Goal: Task Accomplishment & Management: Complete application form

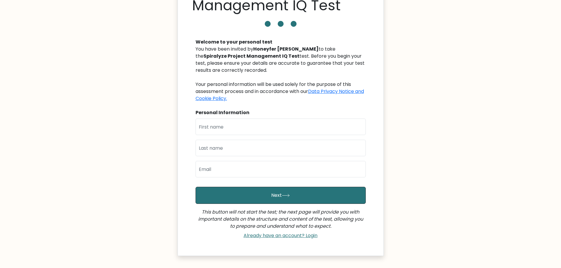
scroll to position [59, 0]
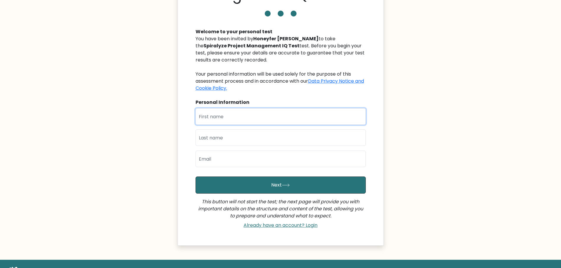
click at [259, 117] on input "text" at bounding box center [281, 116] width 170 height 17
type input "Alex"
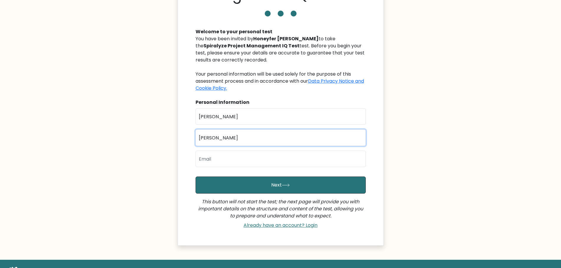
type input "Zarate"
type input "alexandria@spiralyze.com"
click at [194, 170] on div "Welcome to your personal test You have been invited by Honeyfer Amancio to take…" at bounding box center [280, 126] width 177 height 210
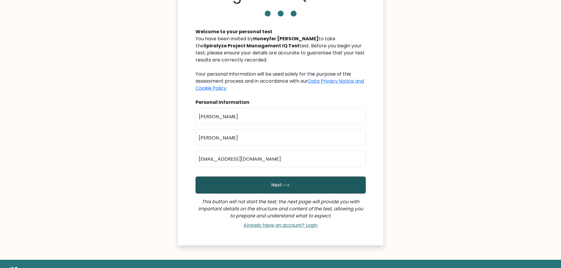
click at [245, 183] on button "Next" at bounding box center [281, 185] width 170 height 17
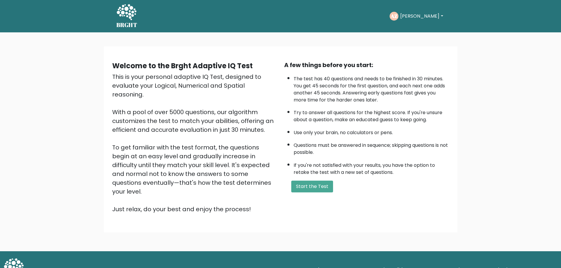
click at [451, 147] on div "A few things before you start: The test has 40 questions and needs to be finish…" at bounding box center [367, 137] width 172 height 153
click at [162, 169] on div "This is your personal adaptive IQ Test, designed to evaluate your Logical, Nume…" at bounding box center [194, 142] width 165 height 141
click at [299, 191] on button "Start the Test" at bounding box center [312, 187] width 42 height 12
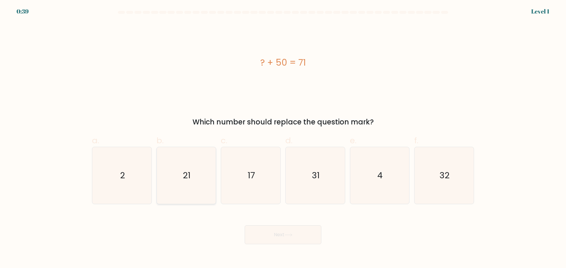
click at [180, 182] on icon "21" at bounding box center [186, 175] width 57 height 57
click at [283, 138] on input "b. 21" at bounding box center [283, 136] width 0 height 4
radio input "true"
click at [296, 240] on button "Next" at bounding box center [283, 235] width 77 height 19
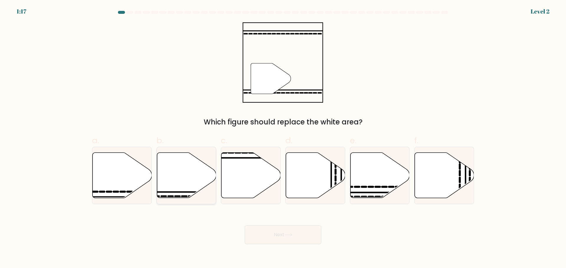
click at [186, 187] on icon at bounding box center [186, 175] width 59 height 45
click at [283, 138] on input "b." at bounding box center [283, 136] width 0 height 4
radio input "true"
click at [272, 230] on button "Next" at bounding box center [283, 235] width 77 height 19
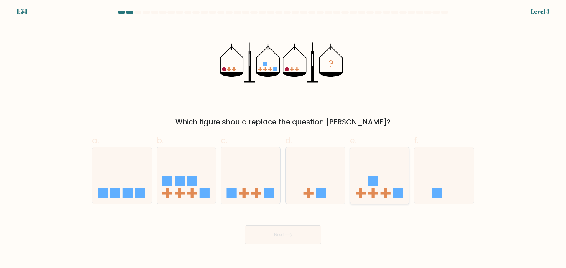
click at [372, 196] on rect at bounding box center [372, 194] width 3 height 10
click at [283, 138] on input "e." at bounding box center [283, 136] width 0 height 4
radio input "true"
click at [312, 226] on button "Next" at bounding box center [283, 235] width 77 height 19
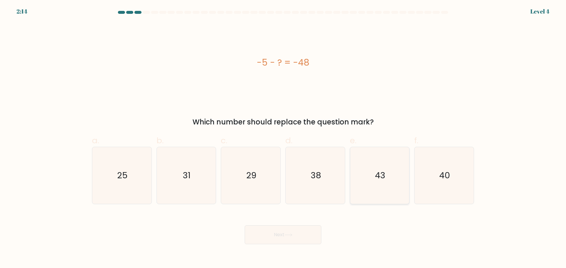
click at [393, 196] on icon "43" at bounding box center [379, 175] width 57 height 57
click at [283, 138] on input "e. 43" at bounding box center [283, 136] width 0 height 4
radio input "true"
click at [294, 235] on button "Next" at bounding box center [283, 235] width 77 height 19
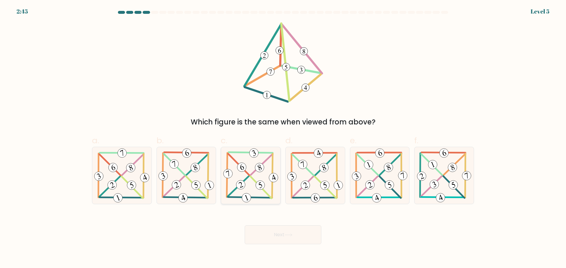
click at [263, 173] on icon at bounding box center [251, 175] width 58 height 57
click at [283, 138] on input "c." at bounding box center [283, 136] width 0 height 4
radio input "true"
click at [281, 240] on button "Next" at bounding box center [283, 235] width 77 height 19
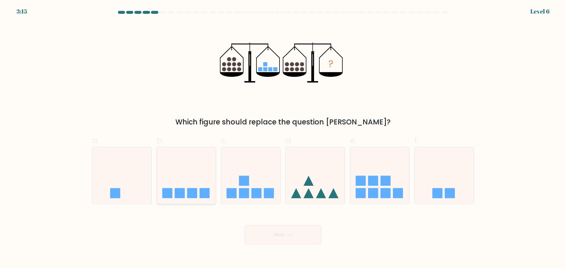
click at [200, 193] on rect at bounding box center [205, 194] width 10 height 10
click at [283, 138] on input "b." at bounding box center [283, 136] width 0 height 4
radio input "true"
click at [295, 233] on button "Next" at bounding box center [283, 235] width 77 height 19
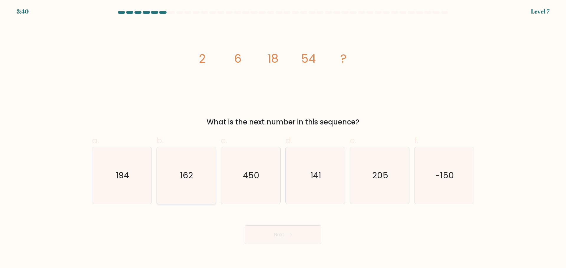
click at [166, 172] on icon "162" at bounding box center [186, 175] width 57 height 57
click at [283, 138] on input "b. 162" at bounding box center [283, 136] width 0 height 4
radio input "true"
click at [280, 240] on button "Next" at bounding box center [283, 235] width 77 height 19
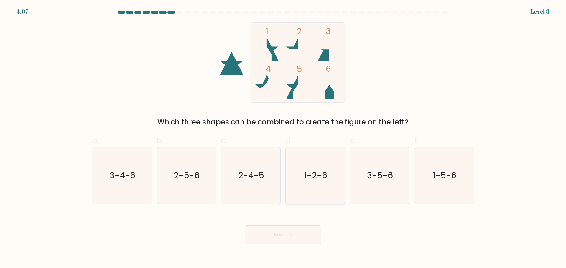
click at [310, 190] on icon "1-2-6" at bounding box center [315, 175] width 57 height 57
click at [283, 138] on input "d. 1-2-6" at bounding box center [283, 136] width 0 height 4
radio input "true"
click at [276, 239] on button "Next" at bounding box center [283, 235] width 77 height 19
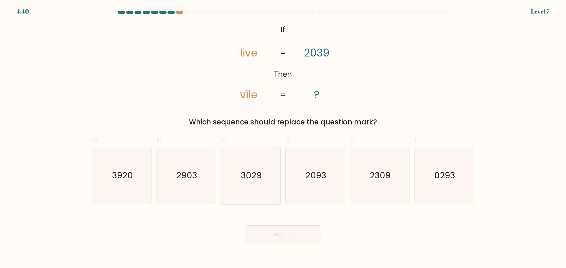
click at [258, 184] on icon "3029" at bounding box center [250, 175] width 57 height 57
click at [283, 138] on input "c. 3029" at bounding box center [283, 136] width 0 height 4
radio input "true"
click at [265, 221] on div "Next" at bounding box center [282, 228] width 389 height 33
click at [264, 228] on button "Next" at bounding box center [283, 235] width 77 height 19
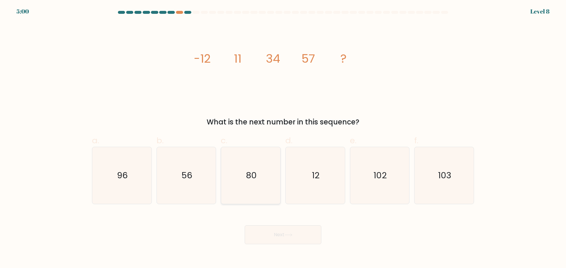
click at [271, 193] on icon "80" at bounding box center [250, 175] width 57 height 57
click at [283, 138] on input "c. 80" at bounding box center [283, 136] width 0 height 4
radio input "true"
click at [273, 242] on button "Next" at bounding box center [283, 235] width 77 height 19
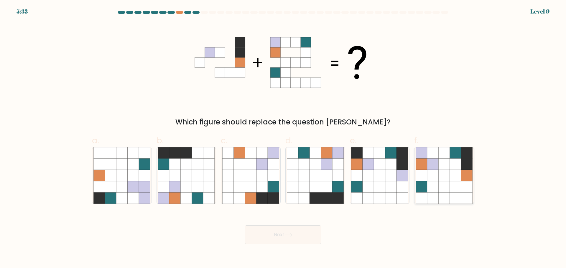
click at [453, 187] on icon at bounding box center [455, 186] width 11 height 11
click at [283, 138] on input "f." at bounding box center [283, 136] width 0 height 4
radio input "true"
click at [279, 234] on button "Next" at bounding box center [283, 235] width 77 height 19
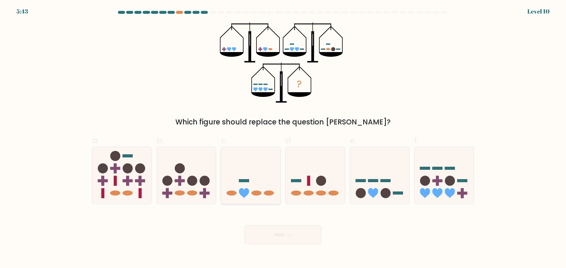
click at [269, 179] on icon at bounding box center [250, 175] width 59 height 49
click at [283, 138] on input "c." at bounding box center [283, 136] width 0 height 4
radio input "true"
click at [289, 237] on icon at bounding box center [288, 235] width 8 height 3
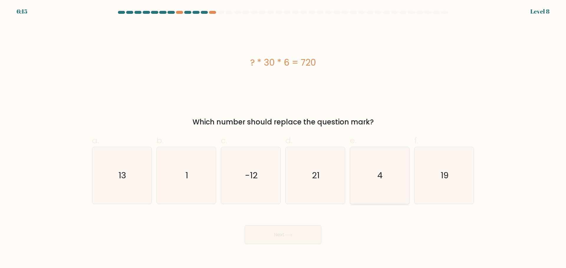
click at [382, 152] on icon "4" at bounding box center [379, 175] width 57 height 57
click at [283, 138] on input "e. 4" at bounding box center [283, 136] width 0 height 4
radio input "true"
click at [296, 235] on button "Next" at bounding box center [283, 235] width 77 height 19
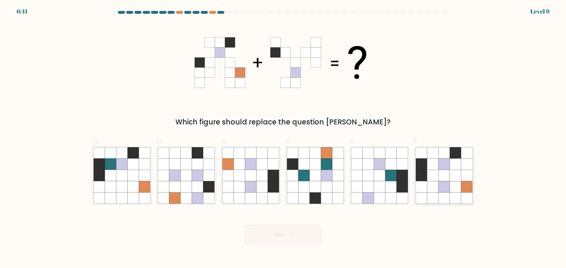
click at [436, 189] on icon at bounding box center [432, 186] width 11 height 11
click at [283, 138] on input "f." at bounding box center [283, 136] width 0 height 4
radio input "true"
click at [257, 235] on button "Next" at bounding box center [283, 235] width 77 height 19
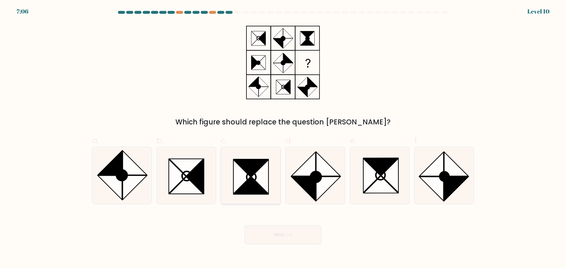
click at [256, 181] on icon at bounding box center [259, 177] width 17 height 34
click at [283, 138] on input "c." at bounding box center [283, 136] width 0 height 4
radio input "true"
click at [286, 230] on button "Next" at bounding box center [283, 235] width 77 height 19
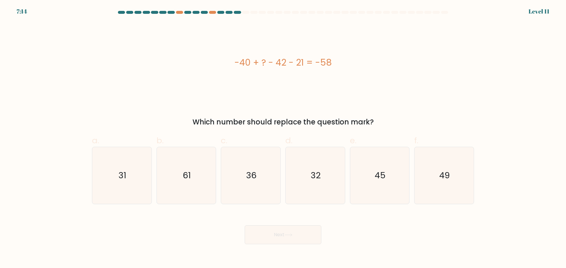
drag, startPoint x: 310, startPoint y: 66, endPoint x: 227, endPoint y: 65, distance: 83.4
click at [227, 65] on div "-40 + ? - 42 - 21 = -58" at bounding box center [283, 62] width 382 height 13
copy div "-40 + ? - 42 - 21 = -58"
click at [400, 191] on icon "45" at bounding box center [379, 175] width 57 height 57
click at [283, 138] on input "e. 45" at bounding box center [283, 136] width 0 height 4
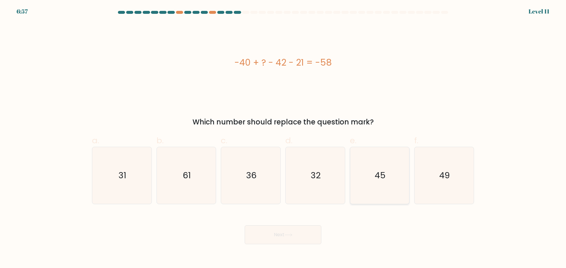
radio input "true"
click at [313, 234] on button "Next" at bounding box center [283, 235] width 77 height 19
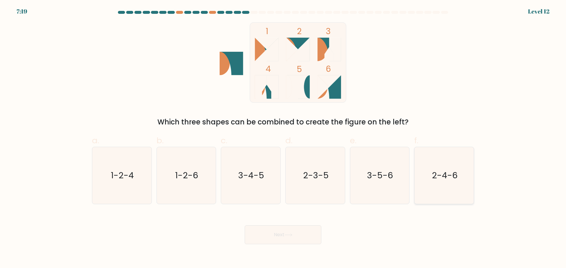
click at [427, 184] on icon "2-4-6" at bounding box center [444, 175] width 57 height 57
click at [283, 138] on input "f. 2-4-6" at bounding box center [283, 136] width 0 height 4
radio input "true"
click at [312, 229] on button "Next" at bounding box center [283, 235] width 77 height 19
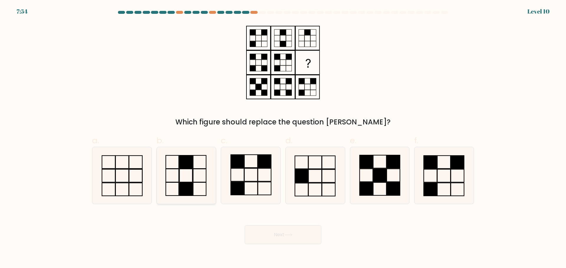
click at [195, 180] on icon at bounding box center [186, 175] width 57 height 57
click at [283, 138] on input "b." at bounding box center [283, 136] width 0 height 4
radio input "true"
click at [292, 228] on button "Next" at bounding box center [283, 235] width 77 height 19
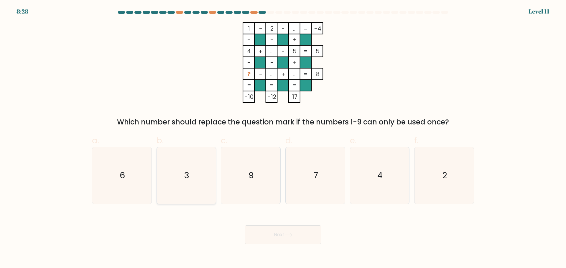
click at [198, 184] on icon "3" at bounding box center [186, 175] width 57 height 57
click at [283, 138] on input "b. 3" at bounding box center [283, 136] width 0 height 4
radio input "true"
click at [276, 232] on button "Next" at bounding box center [283, 235] width 77 height 19
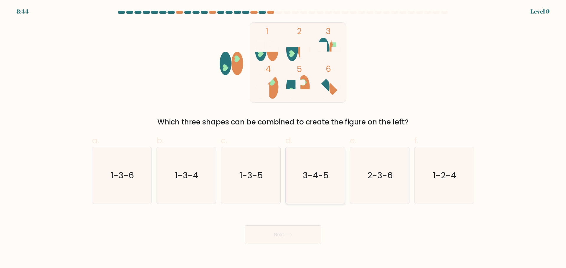
click at [308, 185] on icon "3-4-5" at bounding box center [315, 175] width 57 height 57
click at [283, 138] on input "d. 3-4-5" at bounding box center [283, 136] width 0 height 4
radio input "true"
click at [296, 230] on button "Next" at bounding box center [283, 235] width 77 height 19
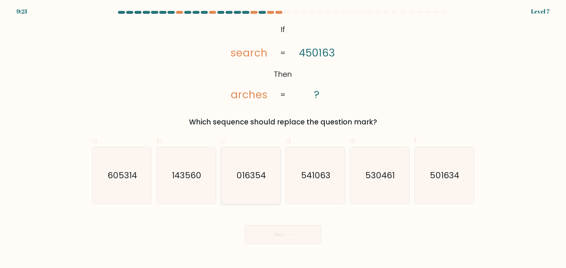
click at [263, 182] on icon "016354" at bounding box center [250, 175] width 57 height 57
click at [283, 138] on input "c. 016354" at bounding box center [283, 136] width 0 height 4
radio input "true"
click at [283, 232] on button "Next" at bounding box center [283, 235] width 77 height 19
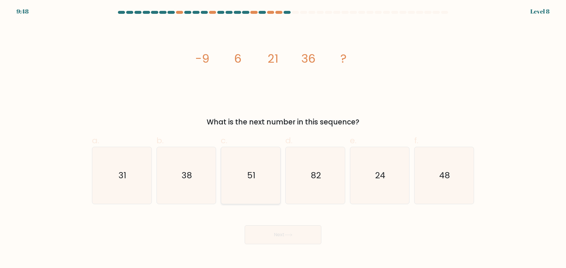
click at [233, 159] on icon "51" at bounding box center [250, 175] width 57 height 57
click at [283, 138] on input "c. 51" at bounding box center [283, 136] width 0 height 4
radio input "true"
click at [284, 243] on button "Next" at bounding box center [283, 235] width 77 height 19
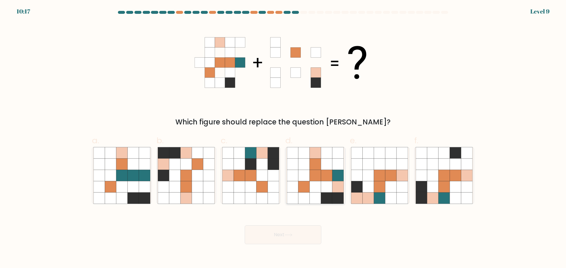
click at [333, 175] on icon at bounding box center [337, 175] width 11 height 11
click at [283, 138] on input "d." at bounding box center [283, 136] width 0 height 4
radio input "true"
click at [289, 231] on button "Next" at bounding box center [283, 235] width 77 height 19
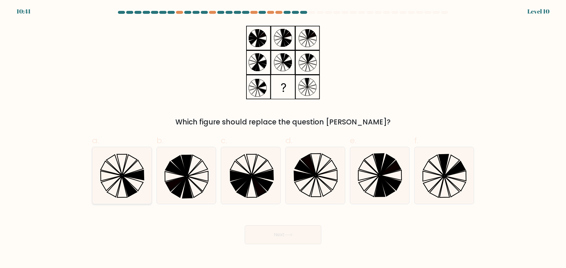
click at [130, 189] on icon at bounding box center [129, 186] width 15 height 21
click at [283, 138] on input "a." at bounding box center [283, 136] width 0 height 4
radio input "true"
click at [268, 229] on button "Next" at bounding box center [283, 235] width 77 height 19
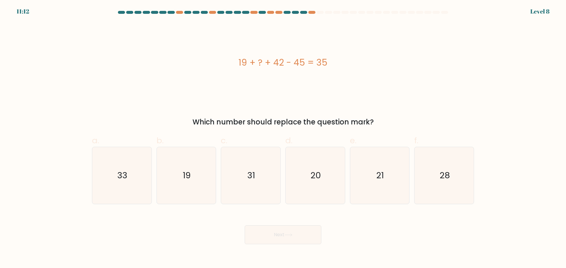
drag, startPoint x: 322, startPoint y: 62, endPoint x: 236, endPoint y: 66, distance: 85.5
click at [236, 66] on div "19 + ? + 42 - 45 = 35" at bounding box center [283, 62] width 382 height 13
copy div "19 + ? + 42 - 45 = 35"
click at [299, 64] on div "19 + ? + 42 - 45 = 35" at bounding box center [283, 62] width 382 height 13
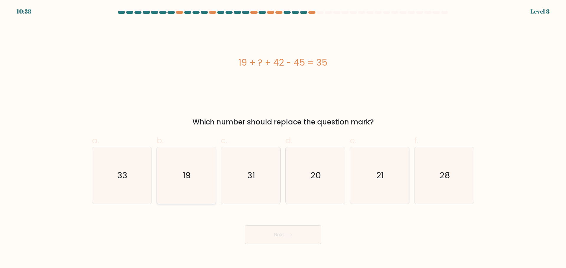
click at [159, 184] on icon "19" at bounding box center [186, 175] width 57 height 57
click at [283, 138] on input "b. 19" at bounding box center [283, 136] width 0 height 4
radio input "true"
click at [268, 235] on button "Next" at bounding box center [283, 235] width 77 height 19
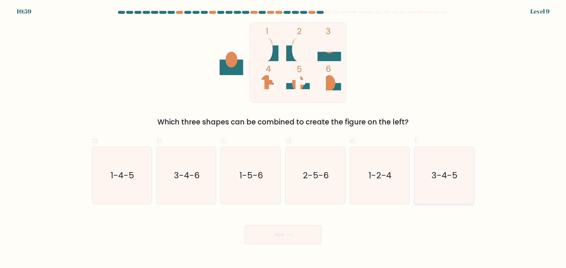
click at [429, 189] on icon "3-4-5" at bounding box center [444, 175] width 57 height 57
click at [283, 138] on input "f. 3-4-5" at bounding box center [283, 136] width 0 height 4
radio input "true"
click at [292, 234] on icon at bounding box center [288, 235] width 8 height 3
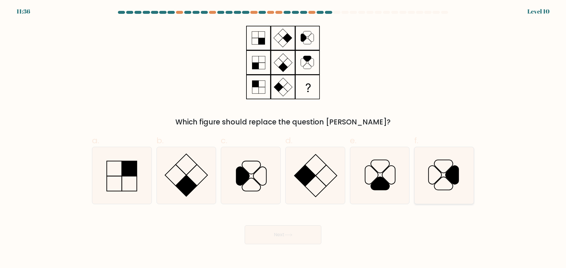
click at [464, 189] on icon at bounding box center [444, 175] width 57 height 57
click at [283, 138] on input "f." at bounding box center [283, 136] width 0 height 4
radio input "true"
click at [273, 232] on button "Next" at bounding box center [283, 235] width 77 height 19
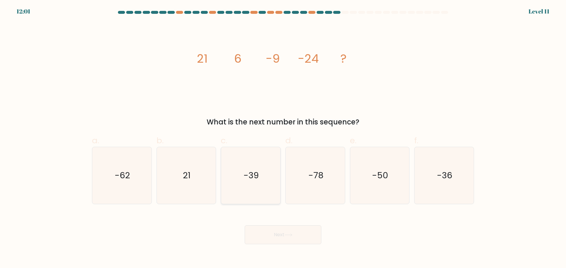
click at [266, 159] on icon "-39" at bounding box center [250, 175] width 57 height 57
click at [283, 138] on input "c. -39" at bounding box center [283, 136] width 0 height 4
radio input "true"
click at [283, 239] on button "Next" at bounding box center [283, 235] width 77 height 19
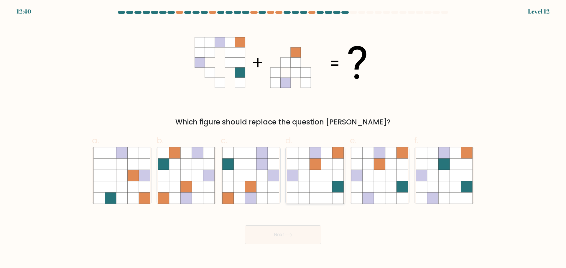
click at [318, 170] on icon at bounding box center [314, 175] width 11 height 11
click at [283, 138] on input "d." at bounding box center [283, 136] width 0 height 4
radio input "true"
click at [354, 174] on icon at bounding box center [356, 175] width 11 height 11
click at [283, 138] on input "e." at bounding box center [283, 136] width 0 height 4
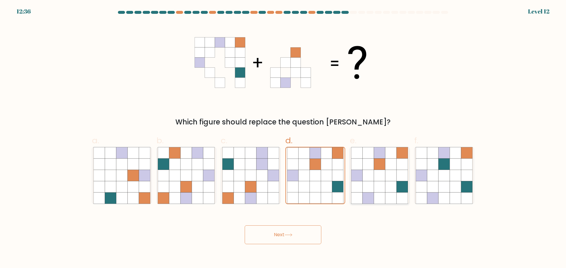
radio input "true"
click at [295, 231] on button "Next" at bounding box center [283, 235] width 77 height 19
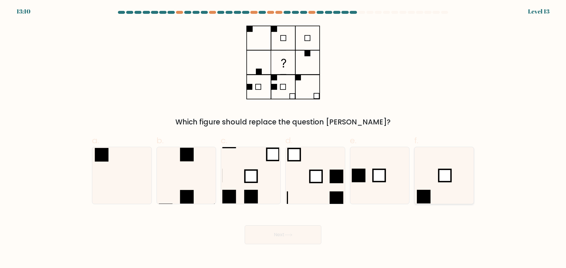
click at [427, 181] on icon at bounding box center [444, 175] width 57 height 57
click at [283, 138] on input "f." at bounding box center [283, 136] width 0 height 4
radio input "true"
click at [287, 238] on button "Next" at bounding box center [283, 235] width 77 height 19
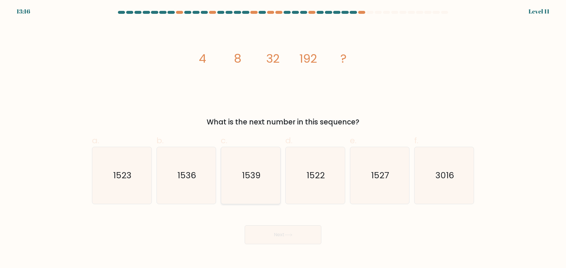
click at [228, 186] on icon "1539" at bounding box center [250, 175] width 57 height 57
click at [283, 138] on input "c. 1539" at bounding box center [283, 136] width 0 height 4
radio input "true"
click at [183, 189] on icon "1536" at bounding box center [186, 175] width 57 height 57
click at [283, 138] on input "b. 1536" at bounding box center [283, 136] width 0 height 4
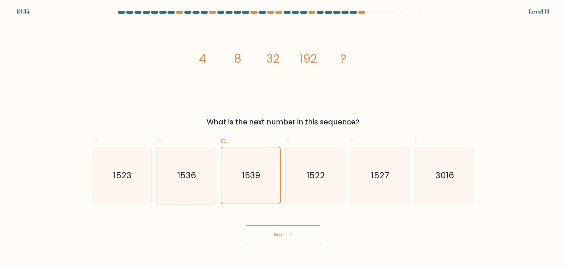
radio input "true"
click at [260, 233] on button "Next" at bounding box center [283, 235] width 77 height 19
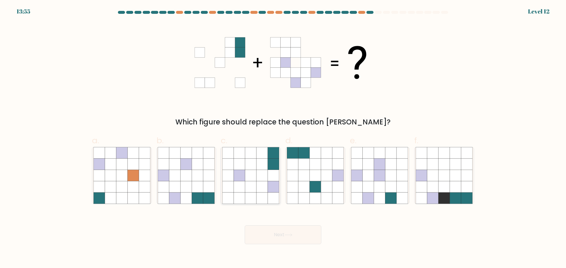
click at [261, 189] on icon at bounding box center [261, 186] width 11 height 11
click at [283, 138] on input "c." at bounding box center [283, 136] width 0 height 4
radio input "true"
click at [278, 231] on button "Next" at bounding box center [283, 235] width 77 height 19
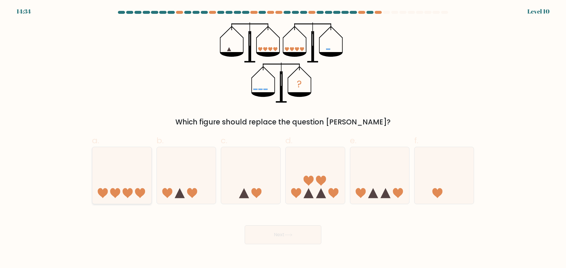
click at [113, 179] on icon at bounding box center [121, 175] width 59 height 49
click at [283, 138] on input "a." at bounding box center [283, 136] width 0 height 4
radio input "true"
click at [270, 241] on button "Next" at bounding box center [283, 235] width 77 height 19
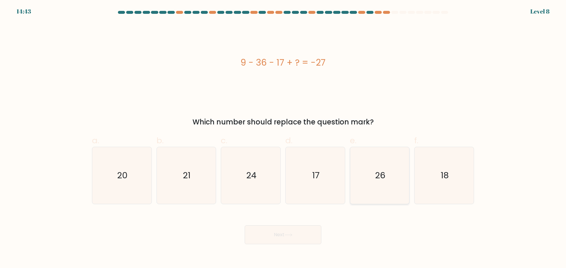
click at [369, 163] on icon "26" at bounding box center [379, 175] width 57 height 57
click at [283, 138] on input "e. 26" at bounding box center [283, 136] width 0 height 4
radio input "true"
click at [327, 172] on icon "17" at bounding box center [315, 175] width 57 height 57
click at [283, 138] on input "d. 17" at bounding box center [283, 136] width 0 height 4
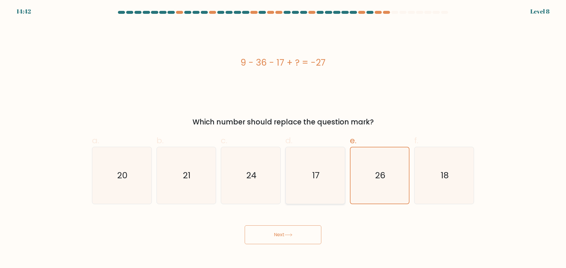
radio input "true"
click at [300, 242] on button "Next" at bounding box center [283, 235] width 77 height 19
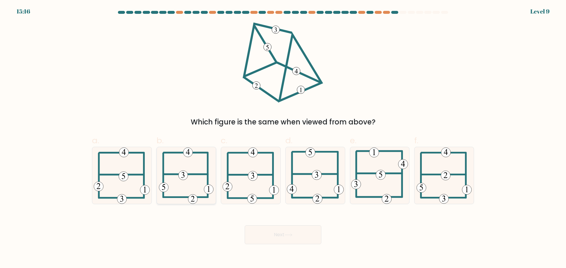
click at [202, 174] on 505 at bounding box center [186, 174] width 44 height 0
click at [283, 138] on input "b." at bounding box center [283, 136] width 0 height 4
radio input "true"
click at [257, 227] on button "Next" at bounding box center [283, 235] width 77 height 19
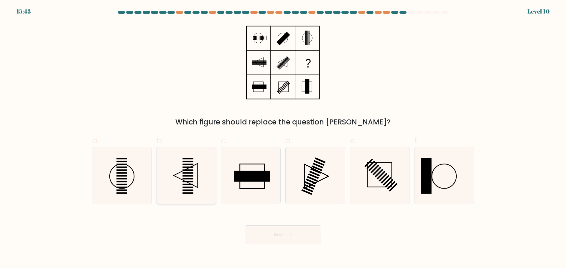
click at [206, 189] on icon at bounding box center [186, 175] width 57 height 57
click at [283, 138] on input "b." at bounding box center [283, 136] width 0 height 4
radio input "true"
click at [278, 240] on button "Next" at bounding box center [283, 235] width 77 height 19
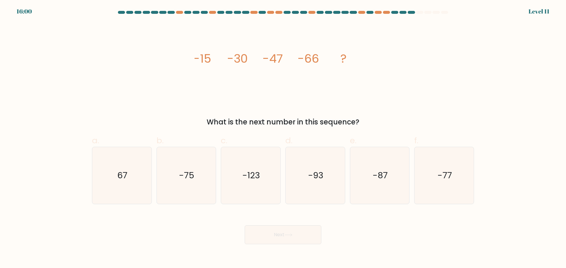
click at [412, 176] on div "f. -77" at bounding box center [444, 170] width 65 height 70
click at [394, 179] on icon "-87" at bounding box center [379, 175] width 57 height 57
click at [283, 138] on input "e. -87" at bounding box center [283, 136] width 0 height 4
radio input "true"
click at [291, 238] on button "Next" at bounding box center [283, 235] width 77 height 19
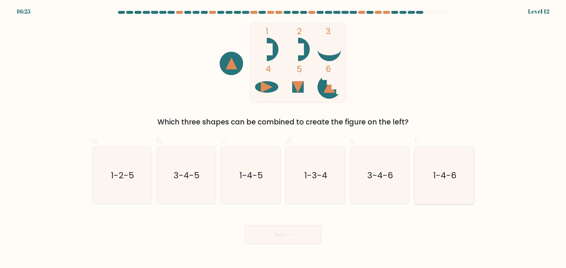
click at [452, 175] on text "1-4-6" at bounding box center [444, 176] width 23 height 12
click at [283, 138] on input "f. 1-4-6" at bounding box center [283, 136] width 0 height 4
radio input "true"
click at [299, 230] on button "Next" at bounding box center [283, 235] width 77 height 19
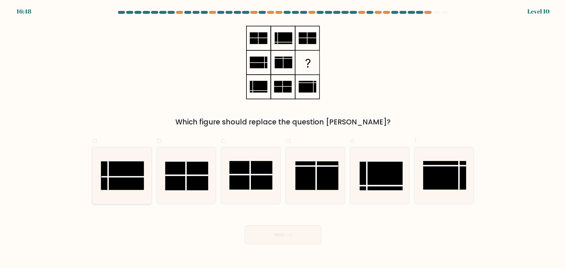
click at [139, 180] on rect at bounding box center [122, 175] width 43 height 29
click at [283, 138] on input "a." at bounding box center [283, 136] width 0 height 4
radio input "true"
click at [282, 234] on button "Next" at bounding box center [283, 235] width 77 height 19
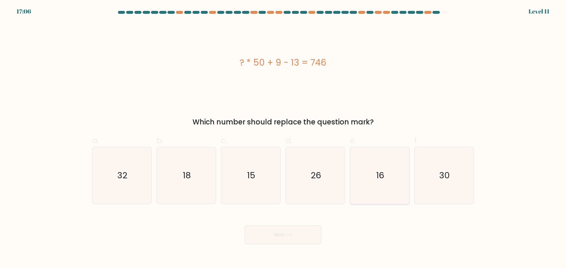
click at [386, 150] on icon "16" at bounding box center [379, 175] width 57 height 57
click at [283, 138] on input "e. 16" at bounding box center [283, 136] width 0 height 4
radio input "true"
click at [282, 227] on button "Next" at bounding box center [283, 235] width 77 height 19
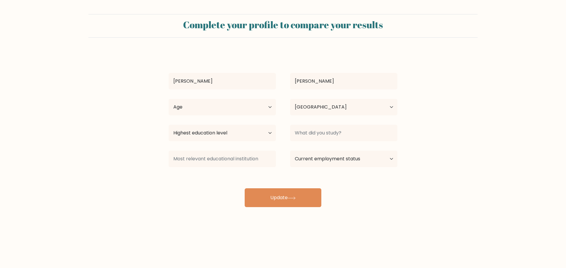
select select "PH"
click at [238, 113] on select "Age Under 18 years old 18-24 years old 25-34 years old 35-44 years old 45-54 ye…" at bounding box center [222, 107] width 107 height 17
select select "25_34"
click at [169, 99] on select "Age Under 18 years old 18-24 years old 25-34 years old 35-44 years old 45-54 ye…" at bounding box center [222, 107] width 107 height 17
click at [214, 136] on select "Highest education level No schooling Primary Lower Secondary Upper Secondary Oc…" at bounding box center [222, 133] width 107 height 17
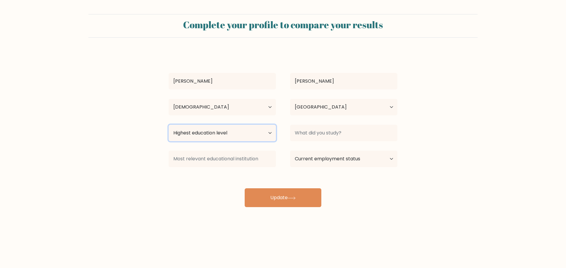
select select "bachelors_degree"
click at [169, 125] on select "Highest education level No schooling Primary Lower Secondary Upper Secondary Oc…" at bounding box center [222, 133] width 107 height 17
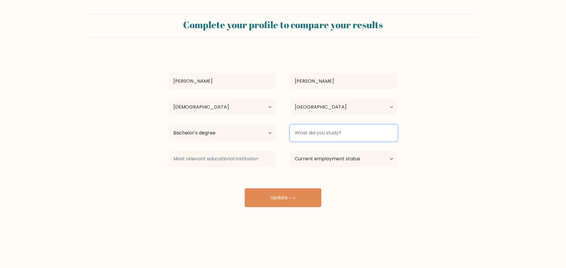
click at [317, 131] on input at bounding box center [343, 133] width 107 height 17
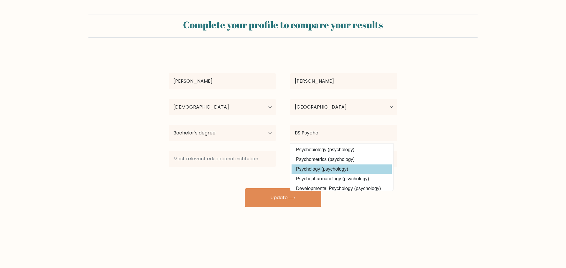
click at [360, 167] on option "Psychology (psychology)" at bounding box center [341, 169] width 100 height 9
type input "Psychology"
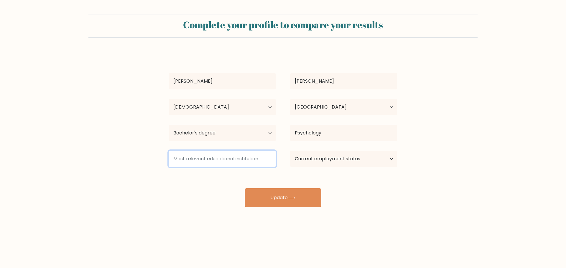
click at [229, 163] on input at bounding box center [222, 159] width 107 height 17
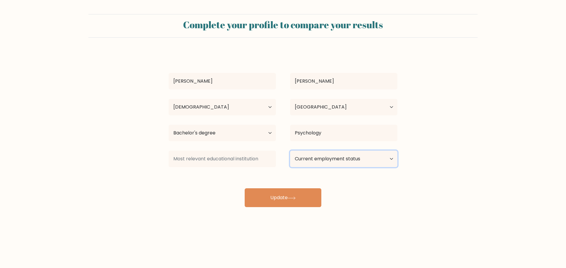
click at [334, 162] on select "Current employment status Employed Student Retired Other / prefer not to answer" at bounding box center [343, 159] width 107 height 17
click at [290, 151] on select "Current employment status Employed Student Retired Other / prefer not to answer" at bounding box center [343, 159] width 107 height 17
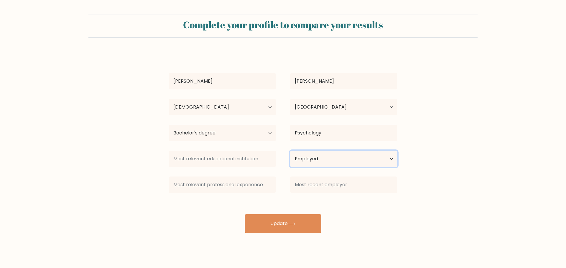
drag, startPoint x: 338, startPoint y: 161, endPoint x: 338, endPoint y: 167, distance: 5.0
click at [338, 161] on select "Current employment status Employed Student Retired Other / prefer not to answer" at bounding box center [343, 159] width 107 height 17
select select "other"
click at [290, 151] on select "Current employment status Employed Student Retired Other / prefer not to answer" at bounding box center [343, 159] width 107 height 17
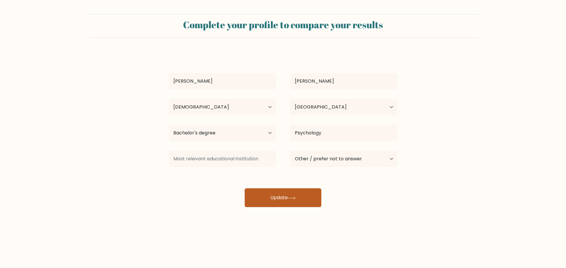
click at [298, 205] on button "Update" at bounding box center [283, 198] width 77 height 19
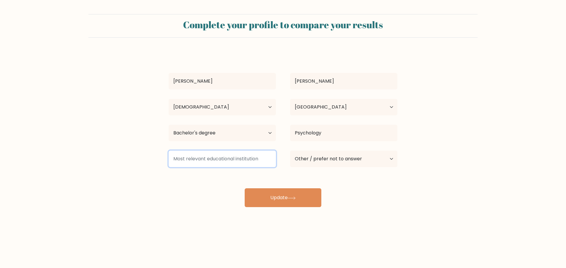
click at [235, 151] on input at bounding box center [222, 159] width 107 height 17
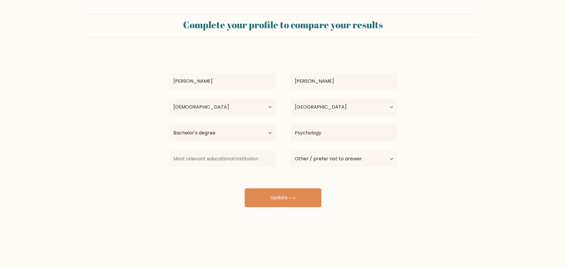
click at [162, 198] on form "Complete your profile to compare your results Alex Zarate Age Under 18 years ol…" at bounding box center [283, 110] width 566 height 193
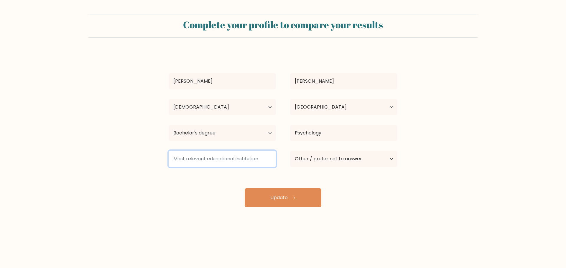
click at [186, 161] on input at bounding box center [222, 159] width 107 height 17
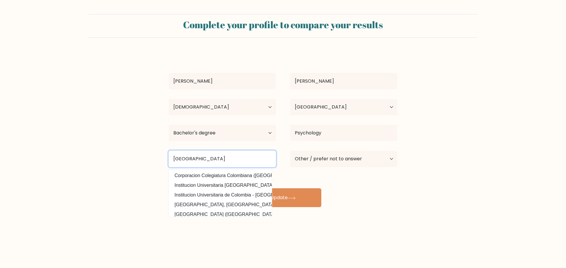
type input "Malayan Colleges"
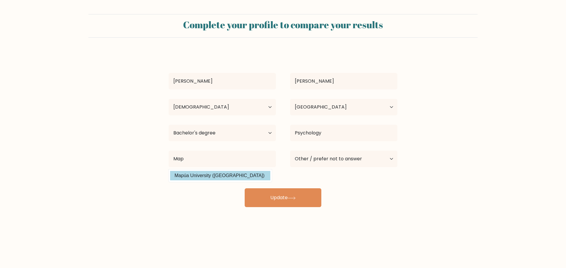
click at [208, 172] on option "Mapúa University (Philippines)" at bounding box center [220, 175] width 100 height 9
type input "Mapúa University"
click at [183, 212] on div "Complete your profile to compare your results Alex Zarate Age Under 18 years ol…" at bounding box center [283, 111] width 566 height 223
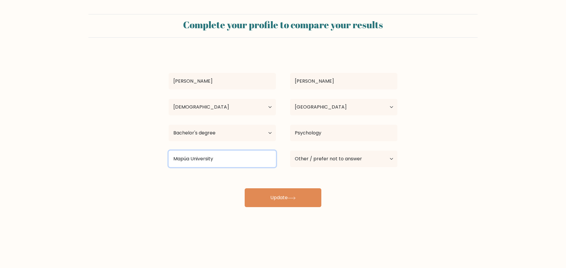
click at [240, 163] on input "Mapúa University" at bounding box center [222, 159] width 107 height 17
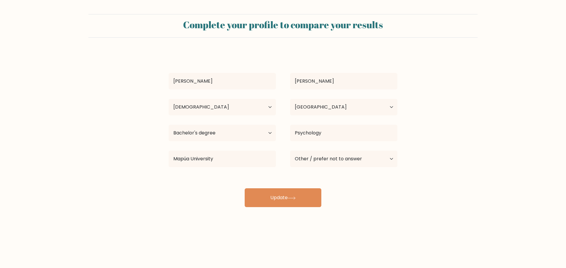
click at [222, 176] on div "Alex Zarate Age Under 18 years old 18-24 years old 25-34 years old 35-44 years …" at bounding box center [283, 130] width 236 height 156
click at [290, 199] on icon at bounding box center [292, 198] width 8 height 3
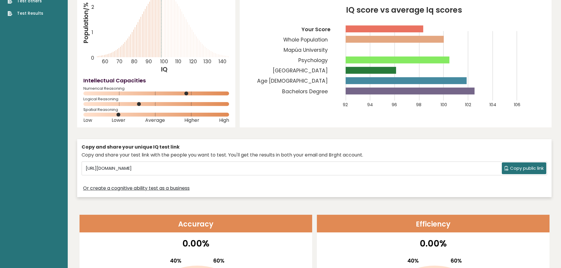
scroll to position [59, 0]
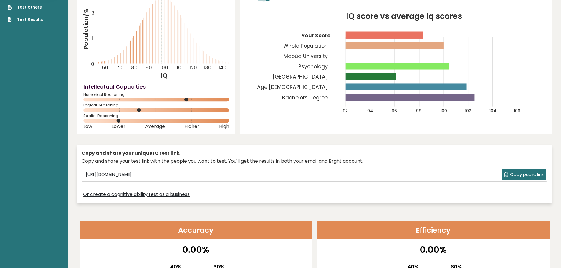
click at [529, 177] on span "Copy public link" at bounding box center [527, 175] width 34 height 7
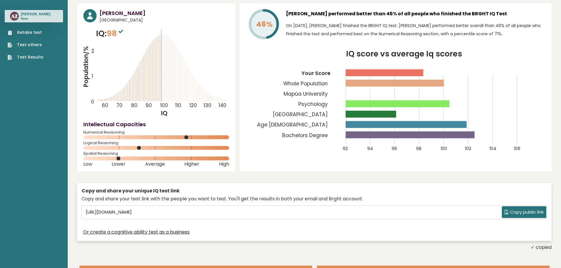
scroll to position [0, 0]
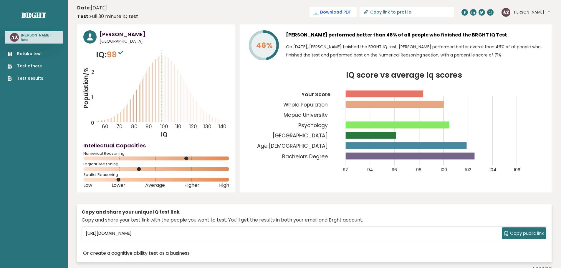
click at [351, 11] on span "Download PDF" at bounding box center [335, 12] width 31 height 6
click at [164, 10] on header "Date: October 15, 2025 Test: Full 30 minute IQ test Download PDF Downloading...…" at bounding box center [314, 12] width 475 height 19
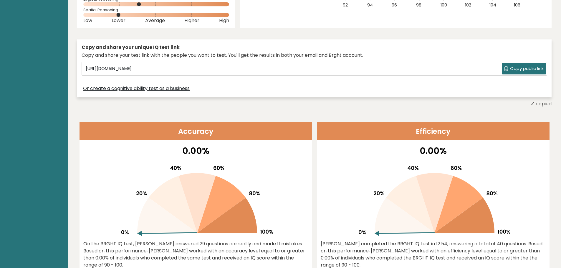
scroll to position [118, 0]
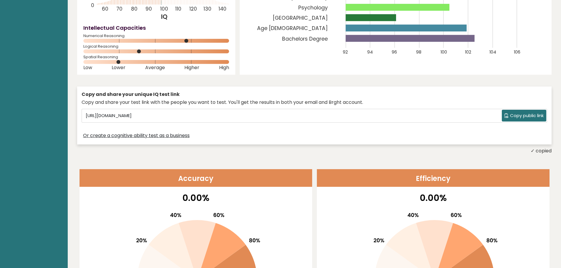
click at [517, 118] on span "Copy public link" at bounding box center [527, 116] width 34 height 7
click at [153, 102] on div "Copy and share your test link with the people you want to test. You'll get the …" at bounding box center [315, 102] width 466 height 7
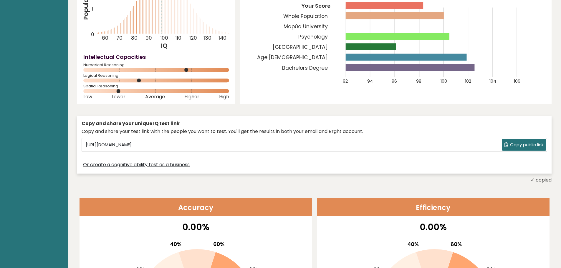
scroll to position [0, 0]
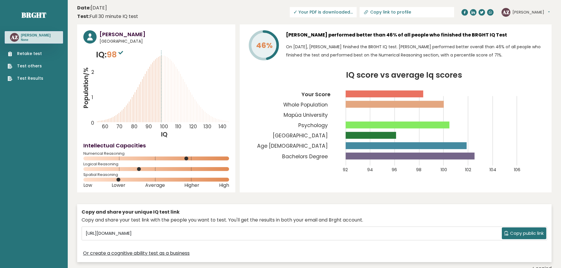
click at [425, 13] on input "Copy link to profile" at bounding box center [410, 12] width 80 height 5
type input "https://brght.org/profile/alex-zarate/?utm_source=share&utm_medium=copy&utm_cam…"
click at [523, 13] on button "[PERSON_NAME]" at bounding box center [531, 12] width 37 height 6
click at [238, 113] on div "Alex Zarate Philippines IQ: 98 Population/% IQ 0 1 2 60 70 80 90 100 110 120 13…" at bounding box center [314, 148] width 475 height 248
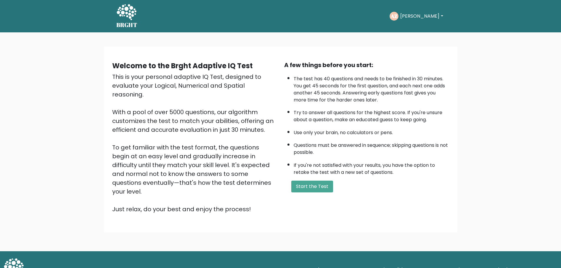
scroll to position [1, 0]
click at [413, 12] on div "AZ [PERSON_NAME] Dashboard Profile Settings Logout" at bounding box center [417, 16] width 55 height 9
